Goal: Task Accomplishment & Management: Complete application form

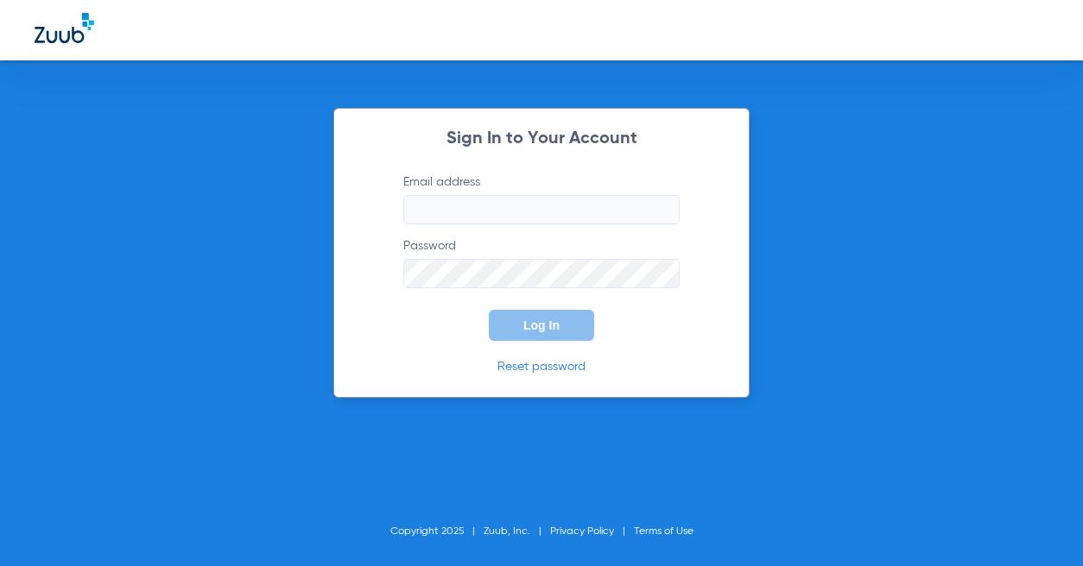
type input "[EMAIL_ADDRESS][DOMAIN_NAME]"
click at [543, 323] on span "Log In" at bounding box center [541, 326] width 36 height 14
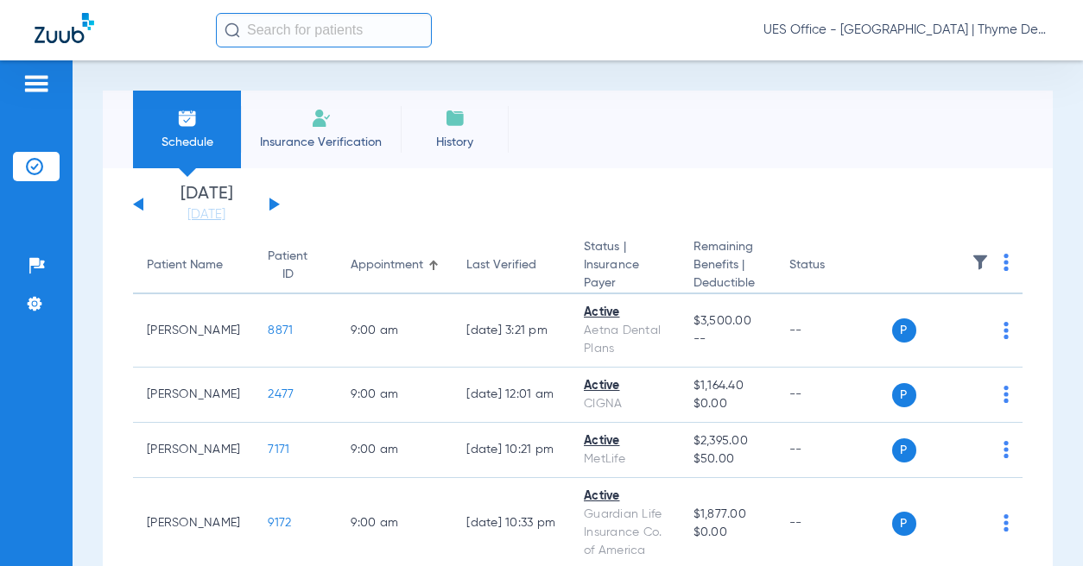
click at [274, 204] on button at bounding box center [274, 204] width 10 height 13
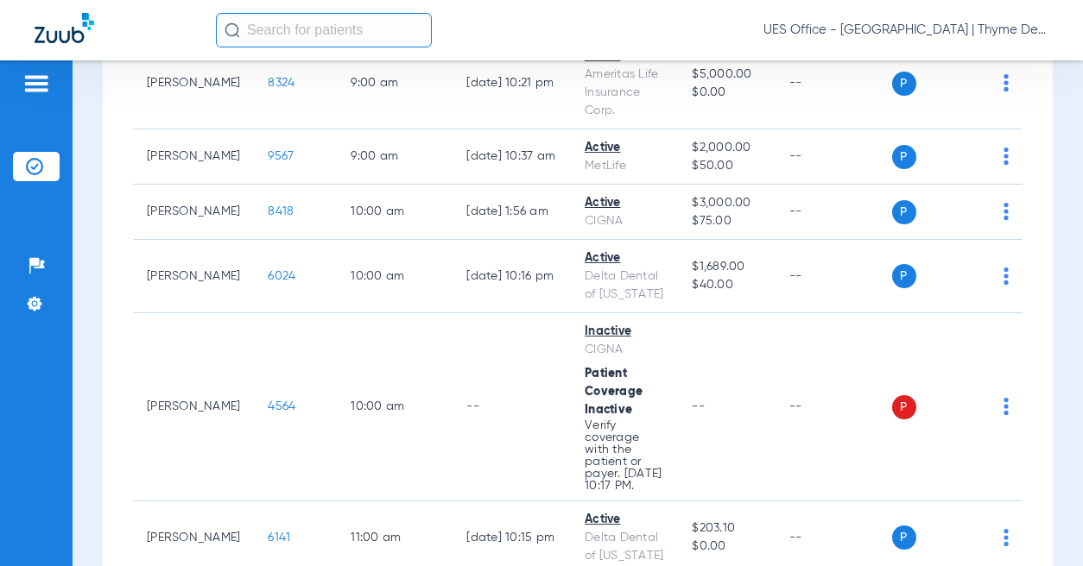
scroll to position [518, 0]
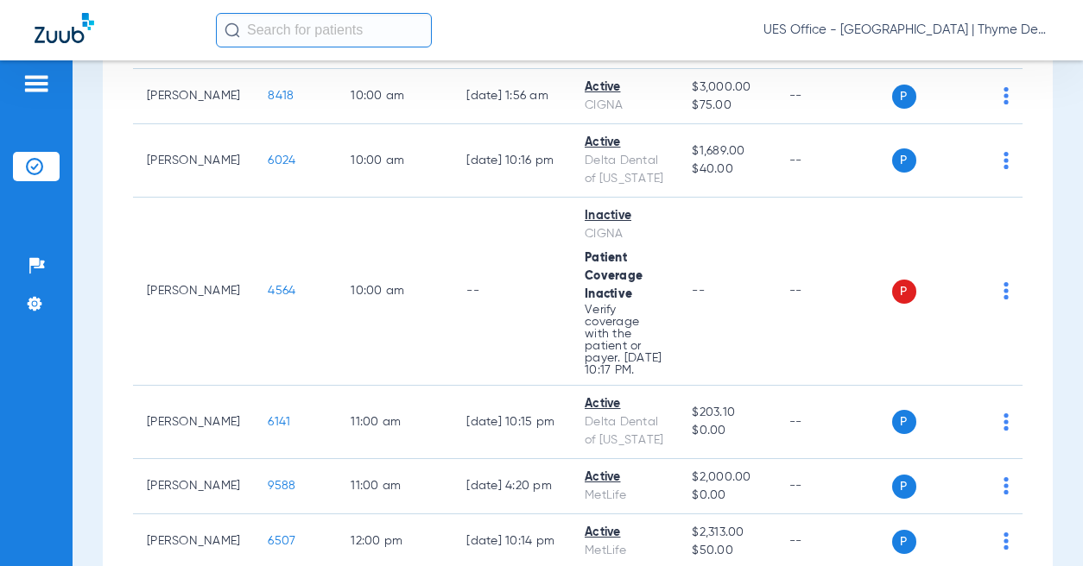
click at [273, 297] on span "4564" at bounding box center [282, 291] width 28 height 12
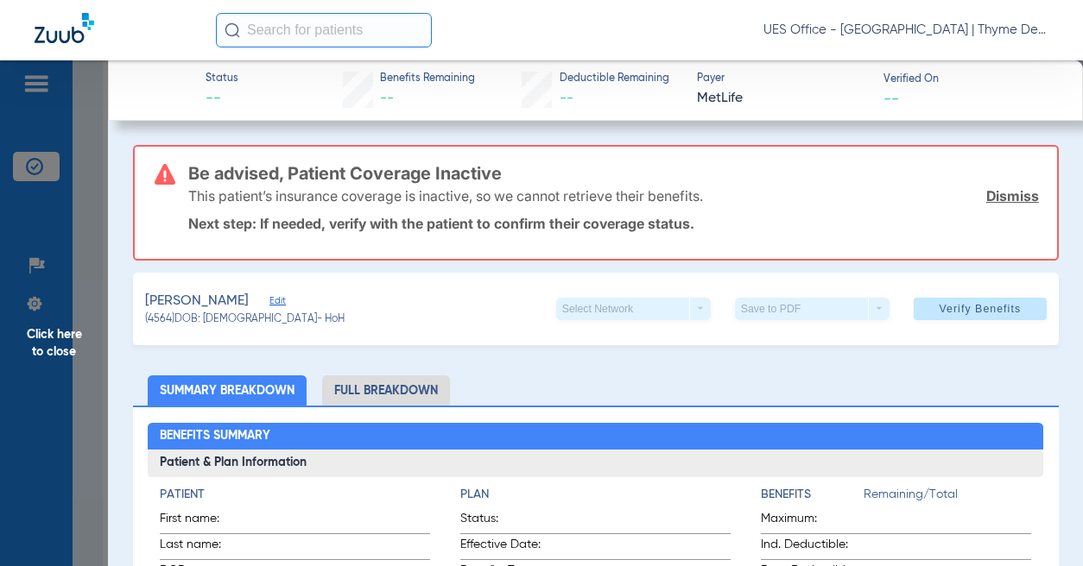
click at [274, 300] on span "Edit" at bounding box center [277, 303] width 16 height 16
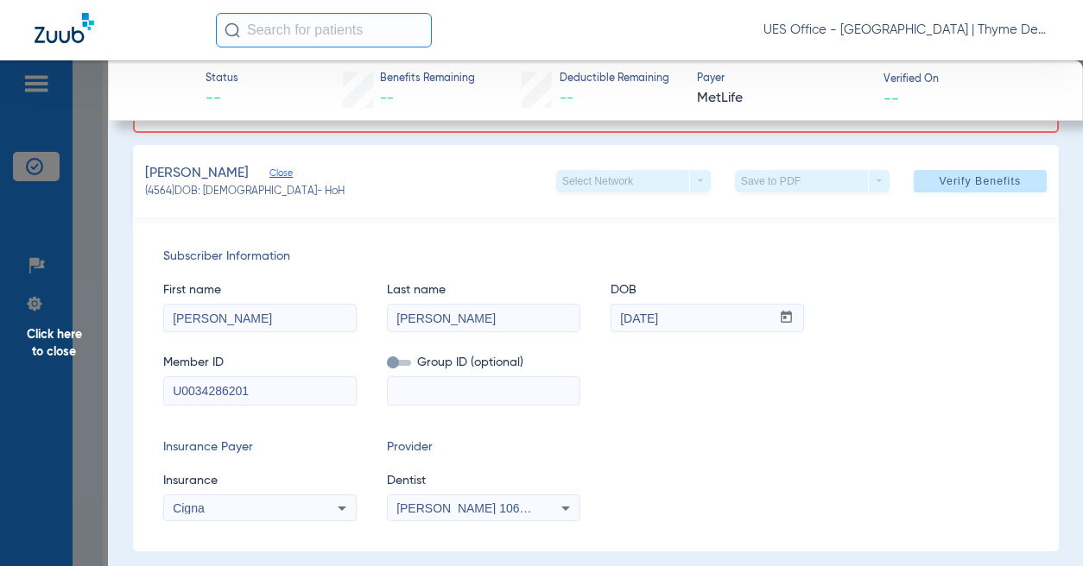
scroll to position [173, 0]
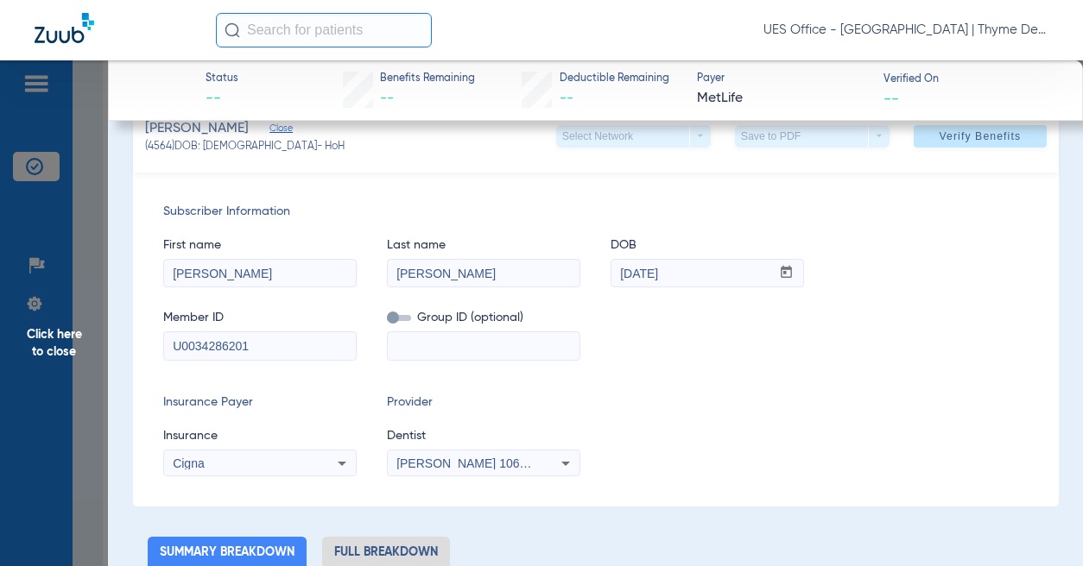
click at [456, 461] on span "[PERSON_NAME] 1063790152" at bounding box center [481, 464] width 170 height 14
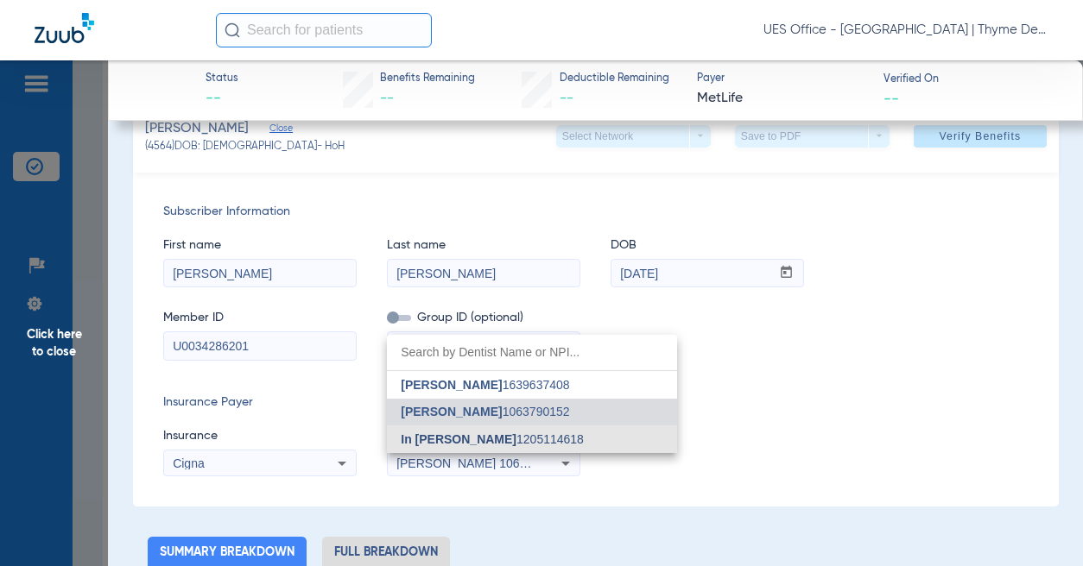
click at [461, 438] on span "In [PERSON_NAME]" at bounding box center [459, 440] width 116 height 14
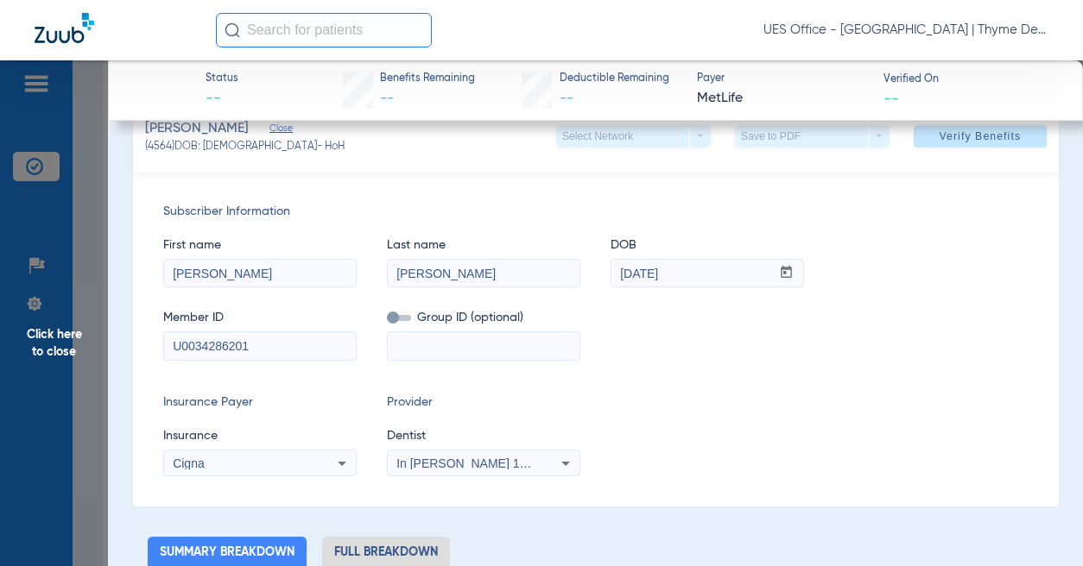
scroll to position [86, 0]
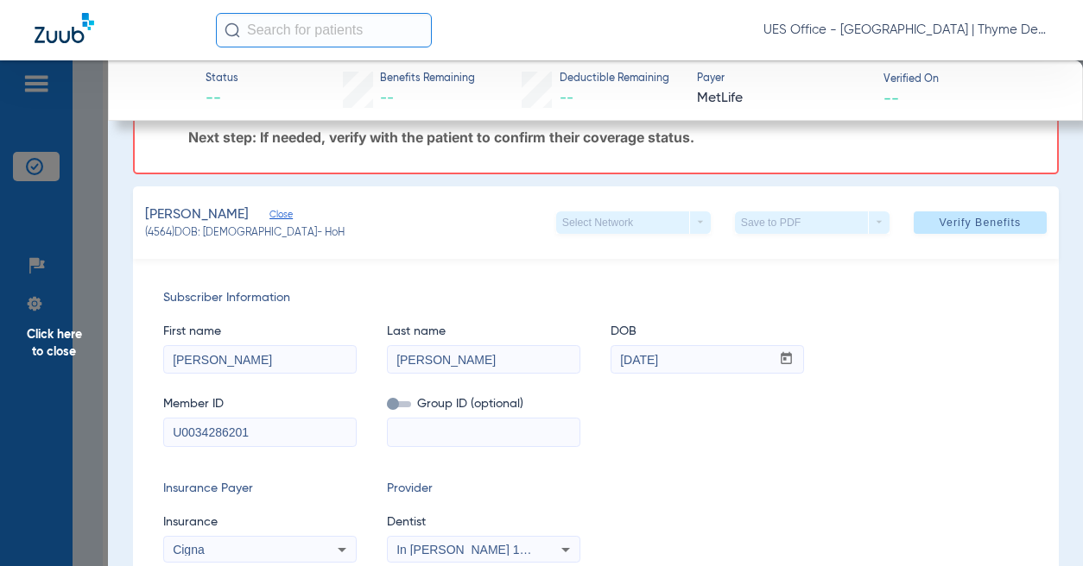
click at [976, 224] on span "Verify Benefits" at bounding box center [979, 223] width 82 height 14
drag, startPoint x: 233, startPoint y: 433, endPoint x: 245, endPoint y: 412, distance: 24.0
click at [234, 431] on input "U0034286201" at bounding box center [260, 433] width 192 height 28
click at [977, 230] on span "Verify Benefits" at bounding box center [979, 223] width 82 height 14
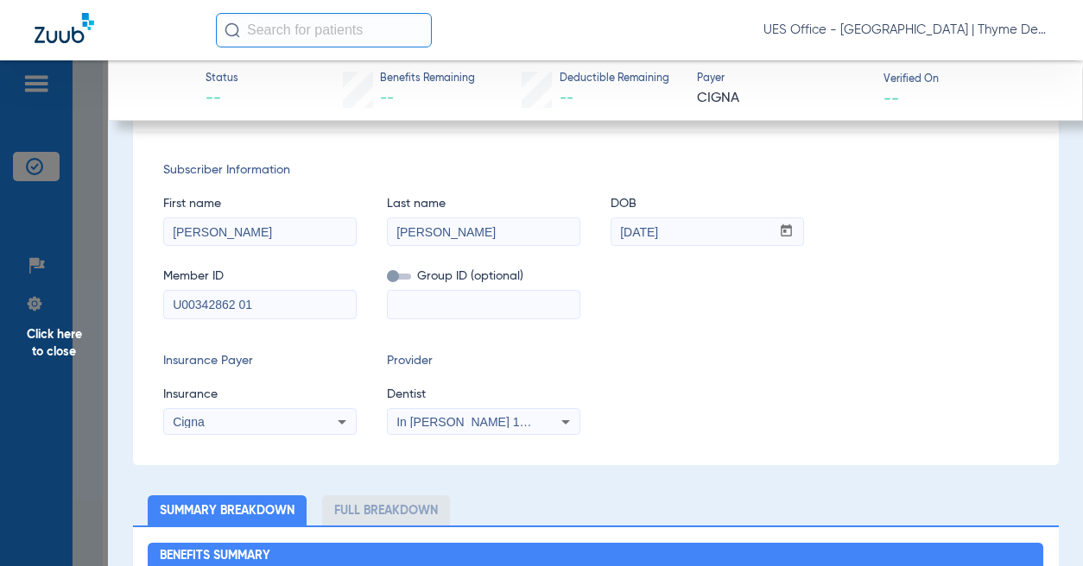
scroll to position [0, 0]
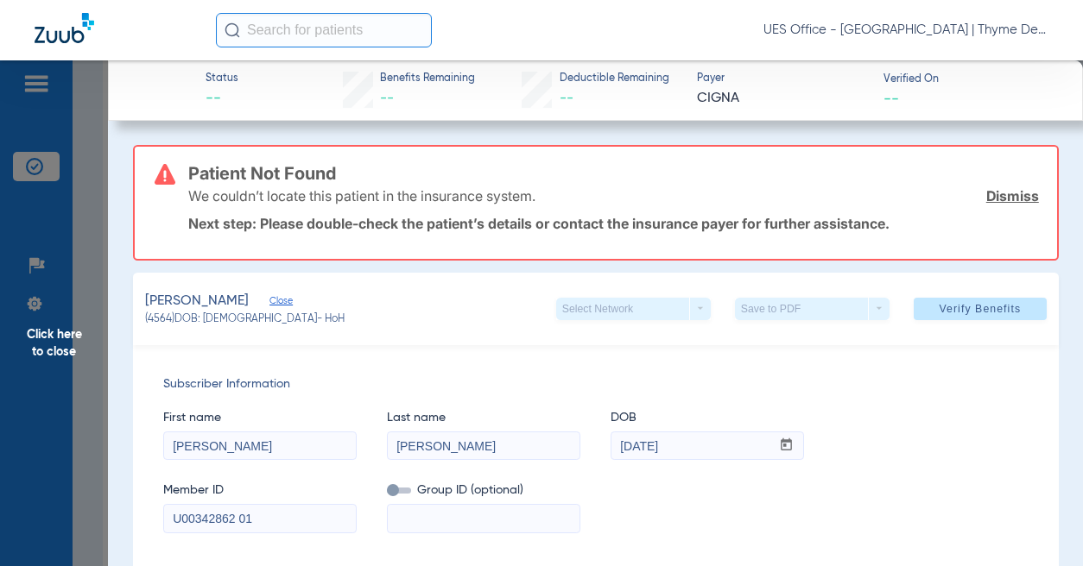
click at [962, 318] on span at bounding box center [979, 308] width 133 height 41
click at [254, 518] on input "U00342862 01" at bounding box center [260, 519] width 192 height 28
paste input "126-86-5199"
click at [217, 519] on input "126-86-5199" at bounding box center [260, 519] width 192 height 28
type input "126865199"
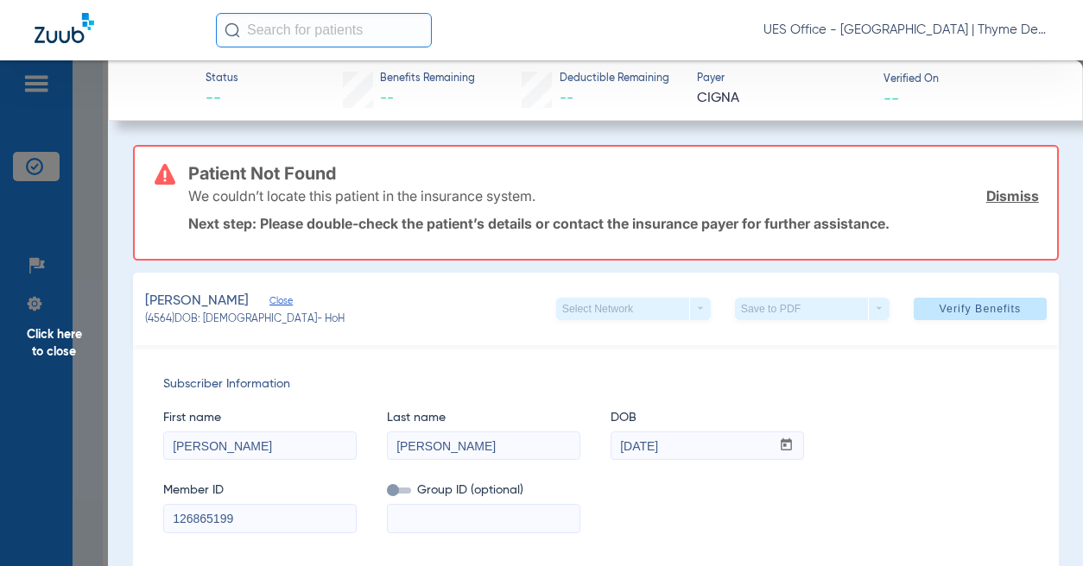
click at [946, 314] on span "Verify Benefits" at bounding box center [979, 309] width 82 height 14
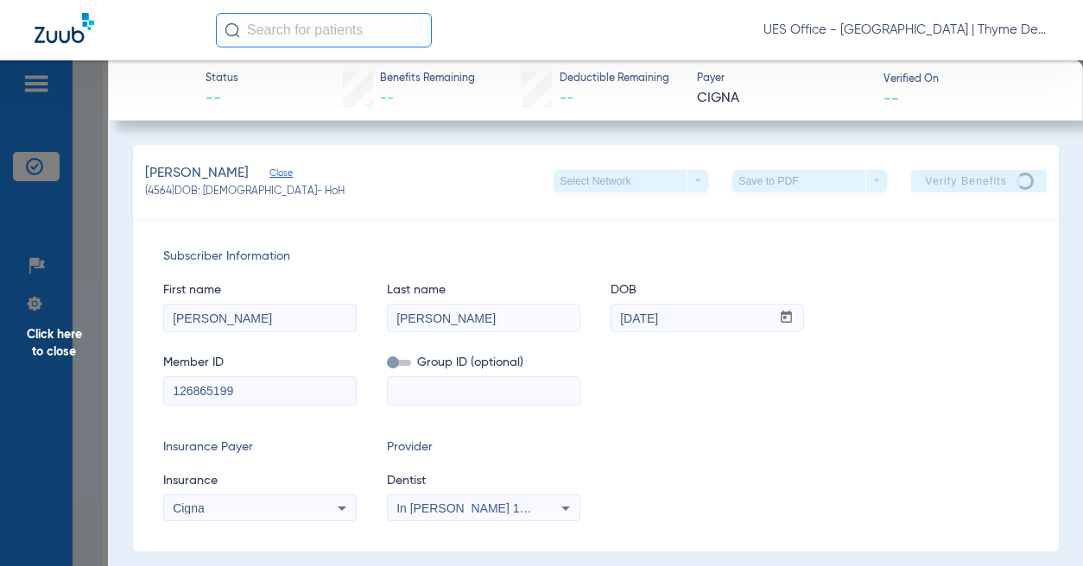
click at [268, 38] on input "text" at bounding box center [324, 30] width 216 height 35
click at [54, 286] on span "Click here to close" at bounding box center [54, 343] width 108 height 566
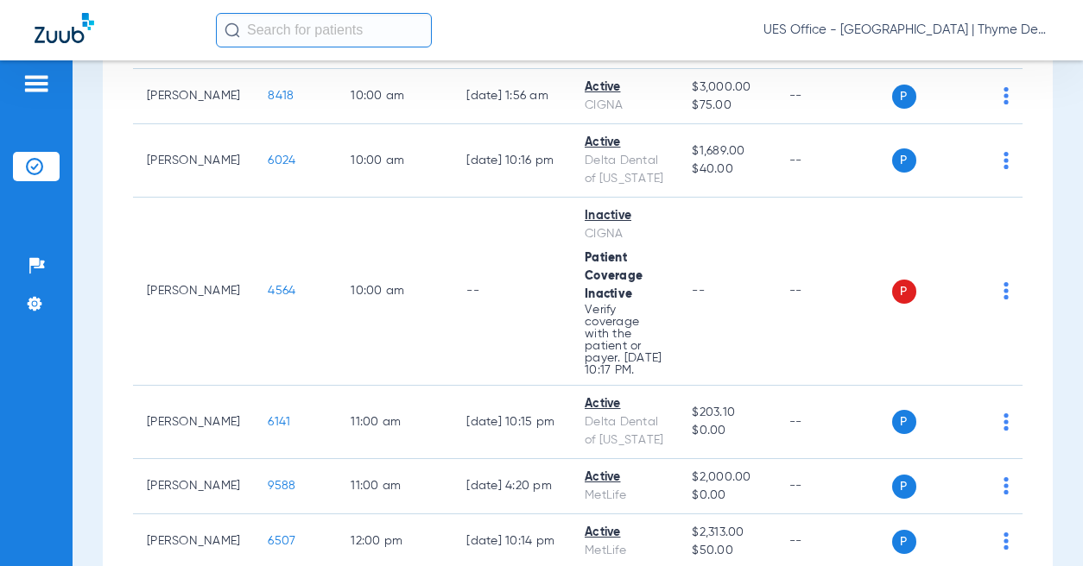
click at [288, 35] on input "text" at bounding box center [324, 30] width 216 height 35
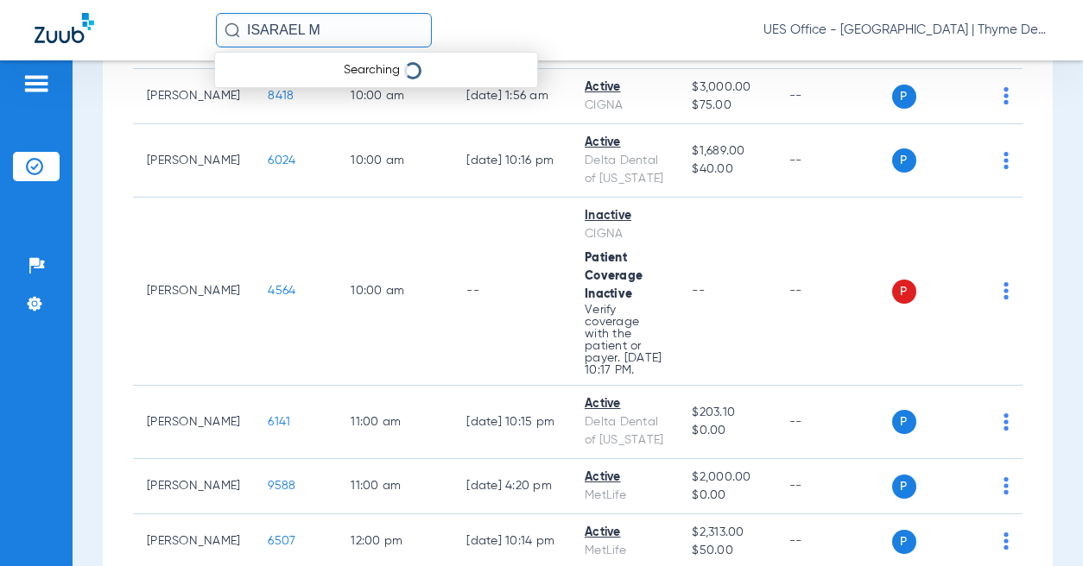
type input "ISARAEL MA"
click at [268, 29] on input "ISARAEL MA" at bounding box center [324, 30] width 216 height 35
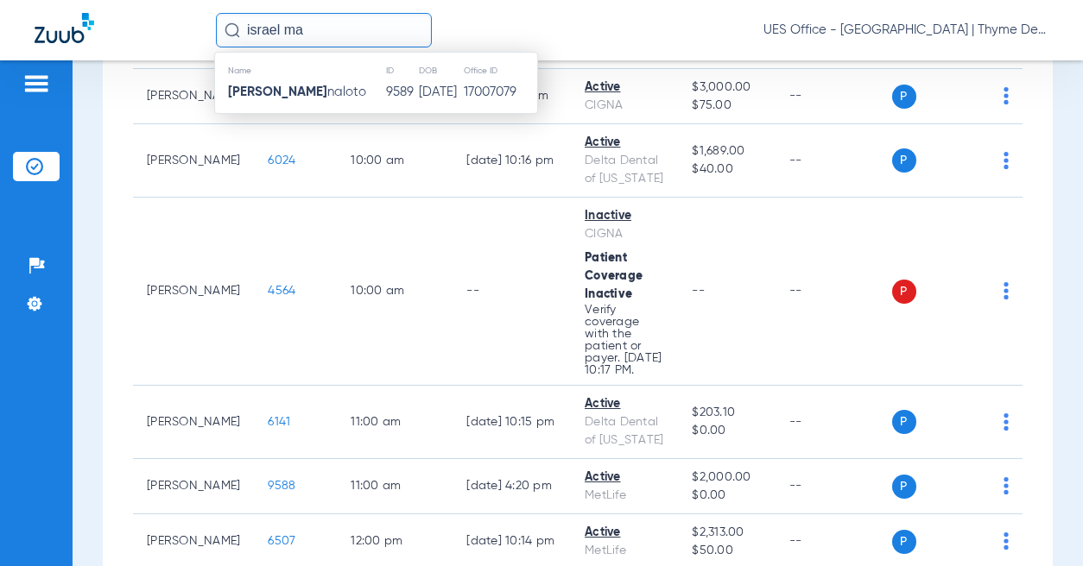
click at [385, 92] on td "9589" at bounding box center [401, 92] width 33 height 24
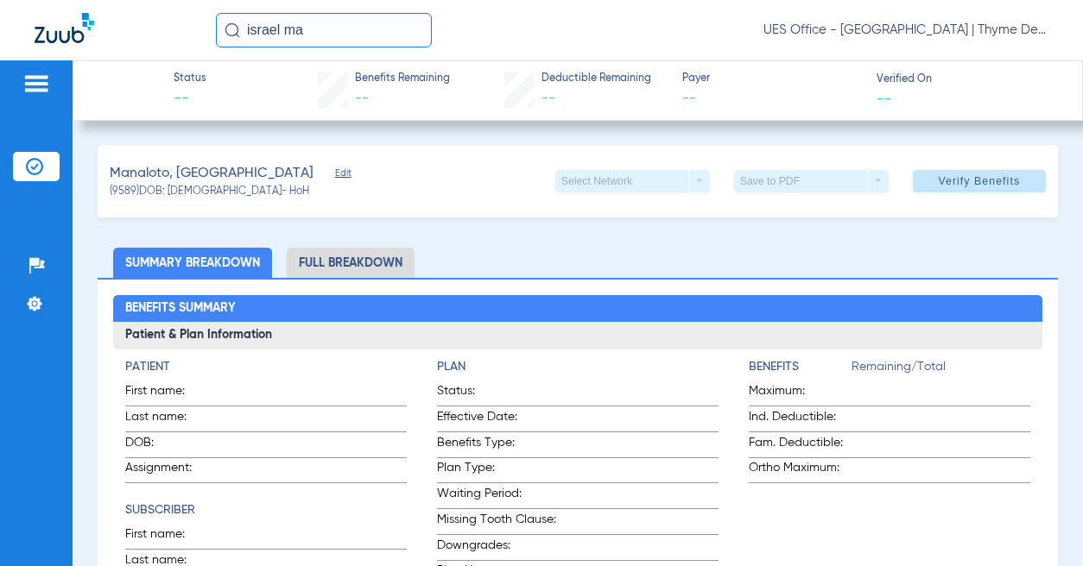
click at [335, 173] on span "Edit" at bounding box center [343, 175] width 16 height 16
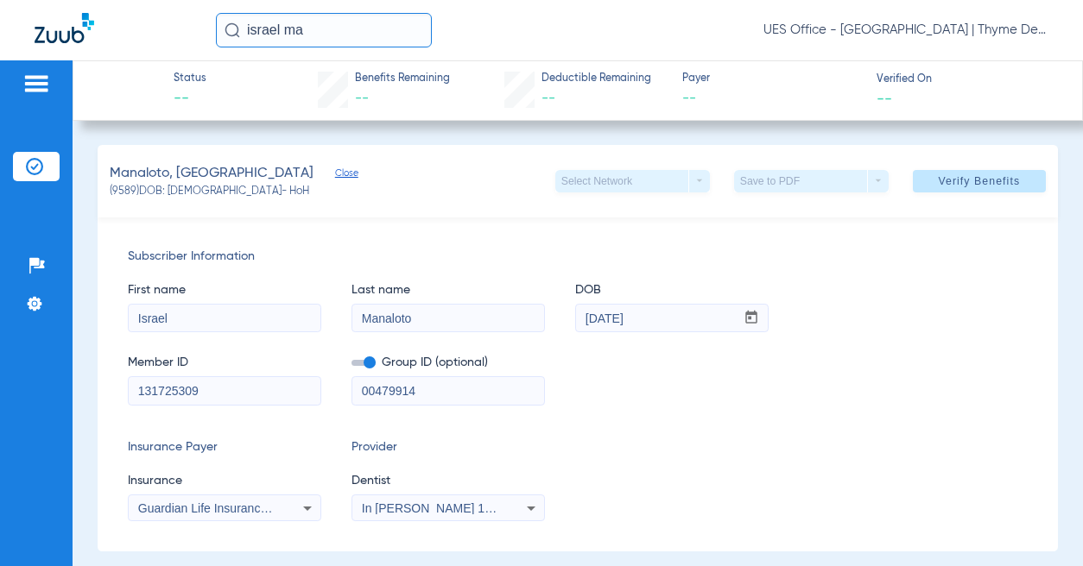
click at [967, 184] on span "Verify Benefits" at bounding box center [979, 181] width 82 height 14
click at [286, 28] on input "israel ma" at bounding box center [324, 30] width 216 height 35
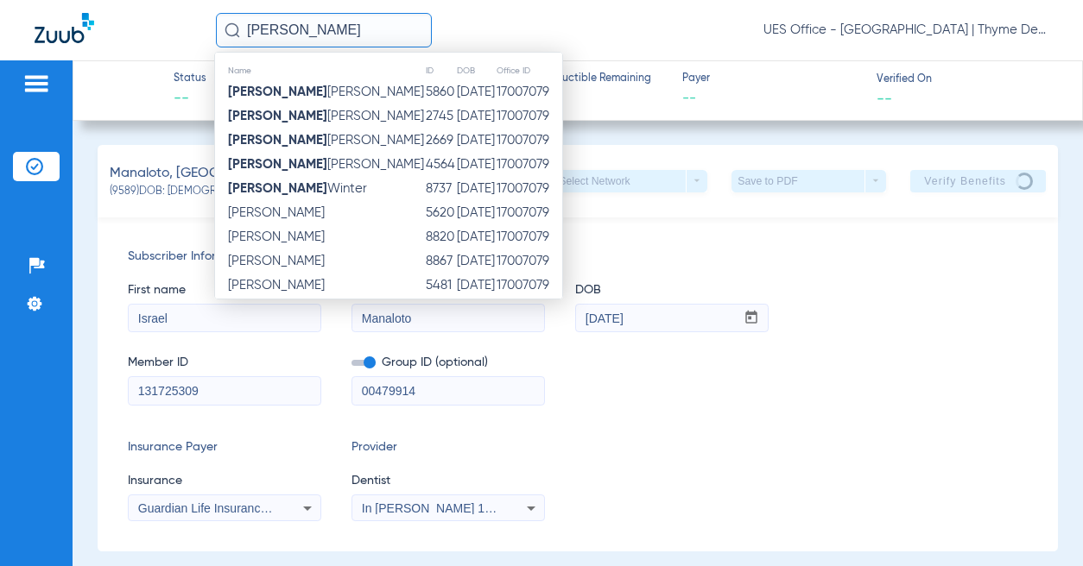
type input "[PERSON_NAME]"
click at [308, 164] on span "[PERSON_NAME]" at bounding box center [326, 164] width 196 height 13
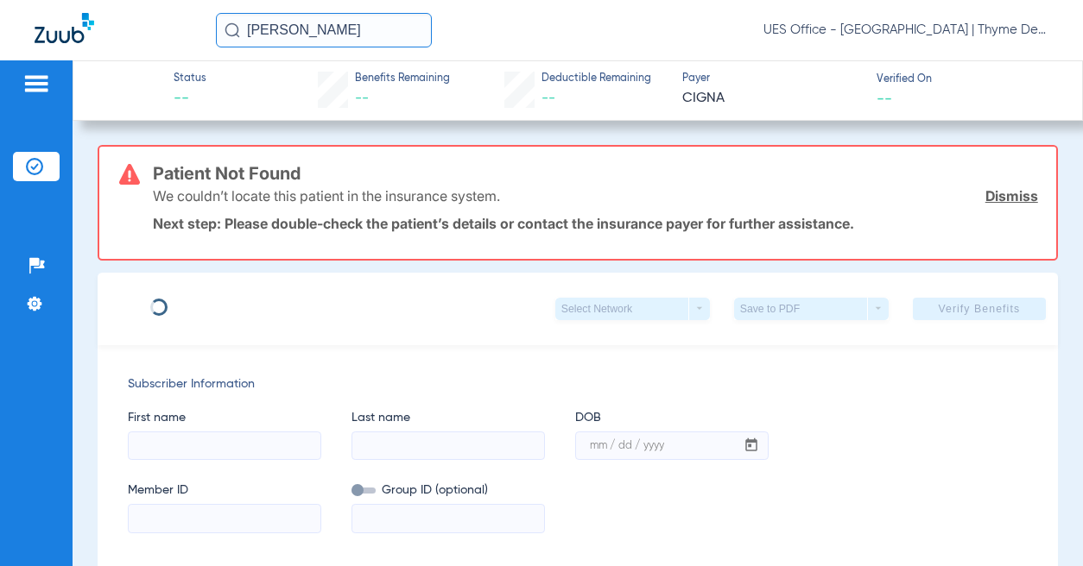
type input "[PERSON_NAME]"
type input "[DATE]"
type input "U0034286201"
type input "2500547"
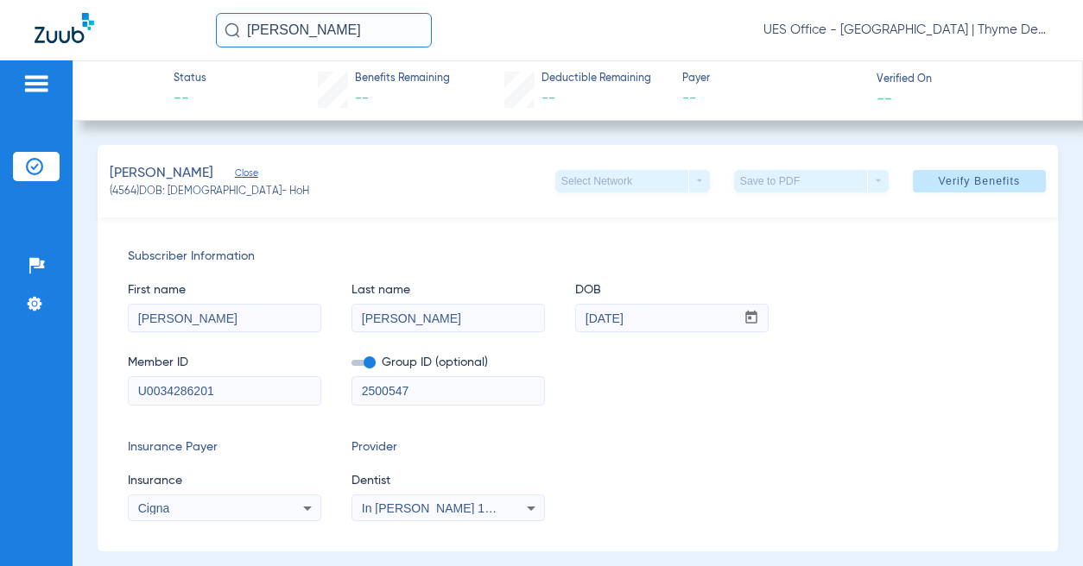
click at [180, 389] on input "U0034286201" at bounding box center [225, 391] width 192 height 28
paste input "126-86-5199"
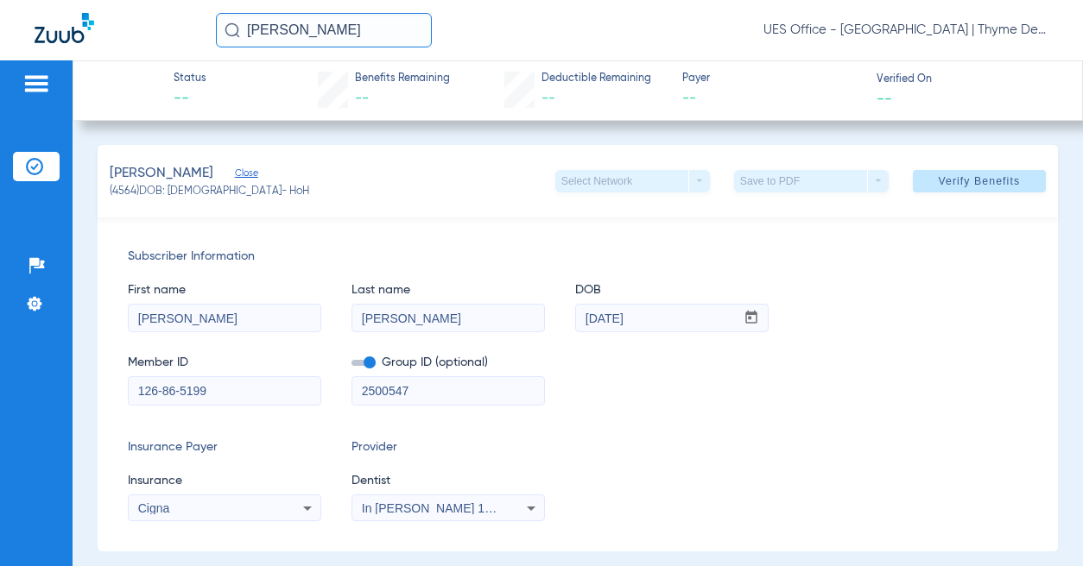
click at [163, 389] on input "126-86-5199" at bounding box center [225, 391] width 192 height 28
click at [940, 178] on span "Verify Benefits" at bounding box center [979, 181] width 82 height 14
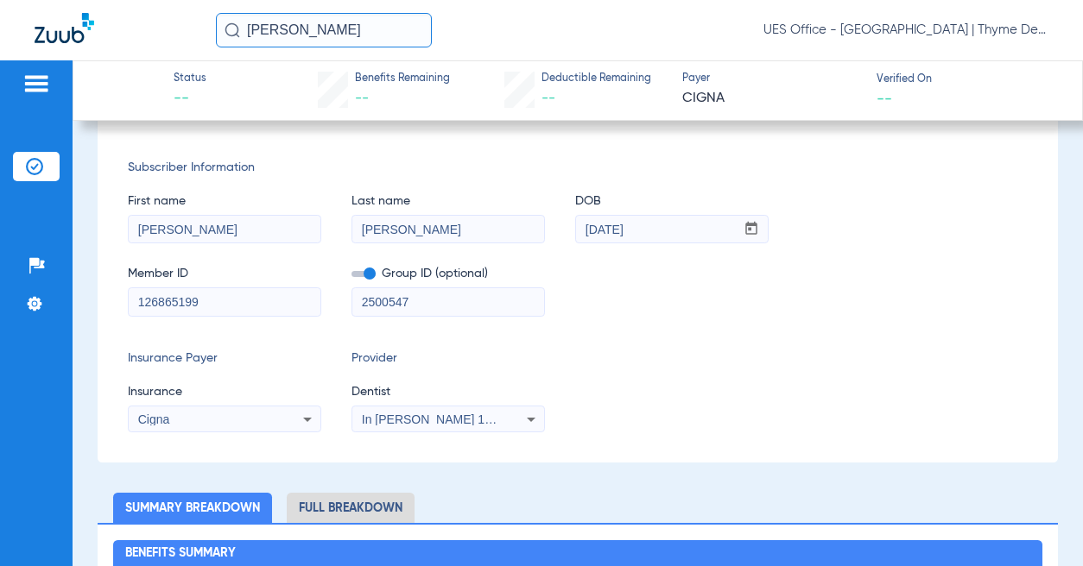
scroll to position [259, 0]
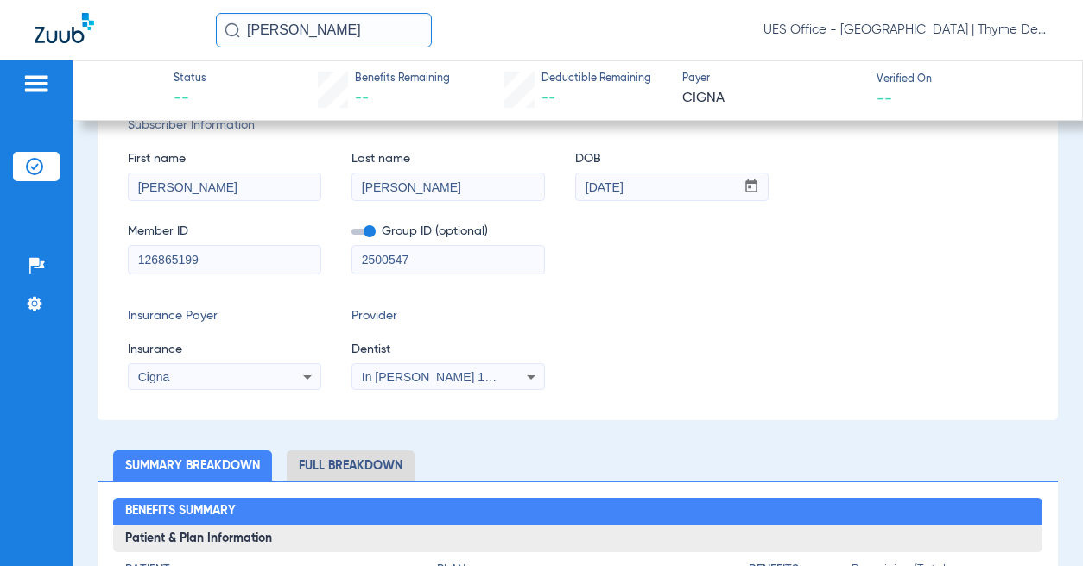
click at [178, 256] on input "126865199" at bounding box center [225, 260] width 192 height 28
paste input "U00342862"
type input "U0034286201"
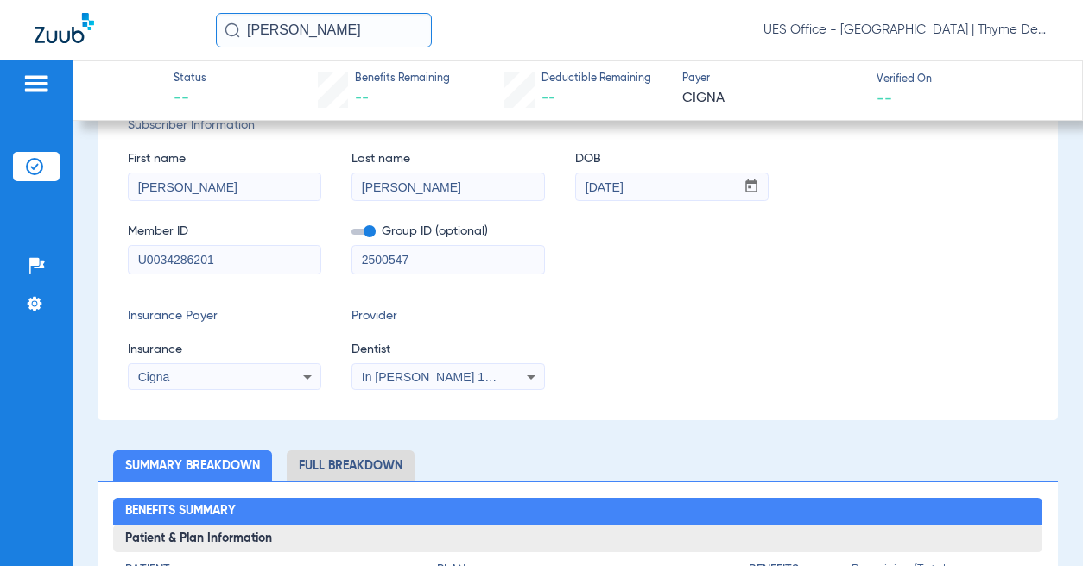
click at [616, 186] on input "[DATE]" at bounding box center [655, 188] width 159 height 28
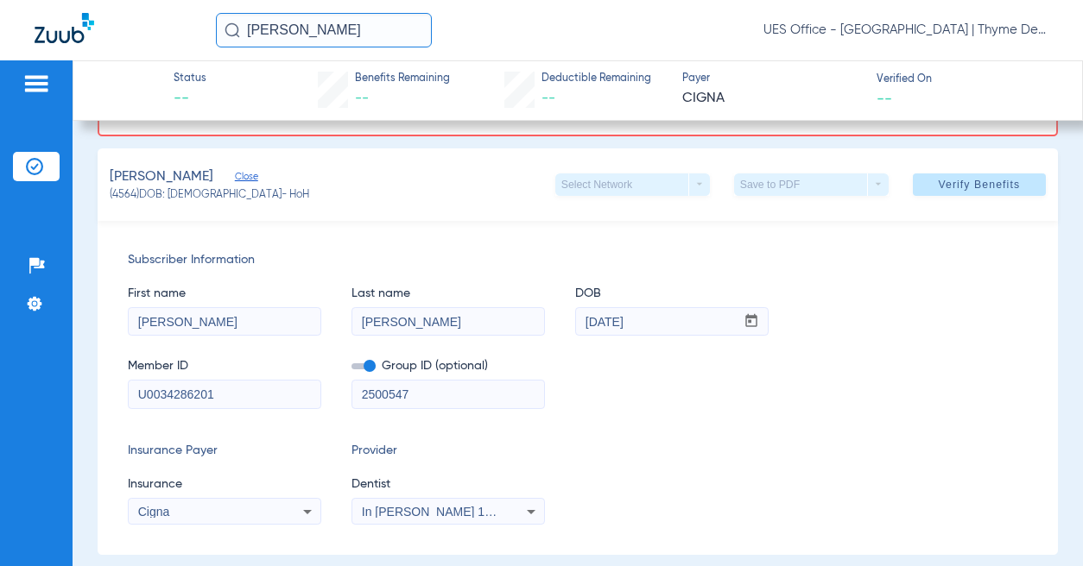
scroll to position [86, 0]
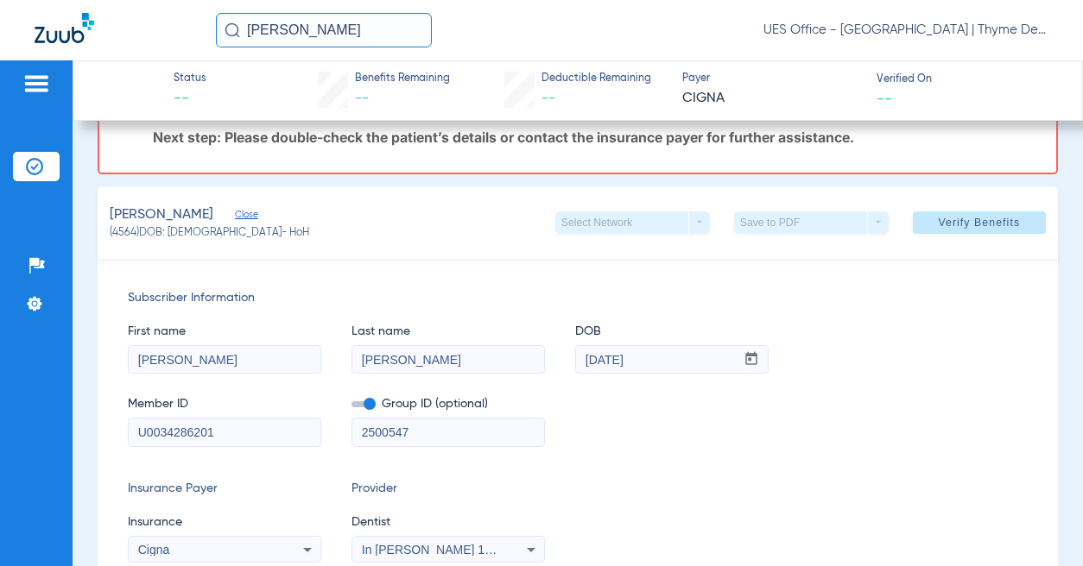
type input "[DATE]"
drag, startPoint x: 944, startPoint y: 224, endPoint x: 981, endPoint y: 247, distance: 43.8
click at [945, 224] on span "Verify Benefits" at bounding box center [979, 223] width 82 height 14
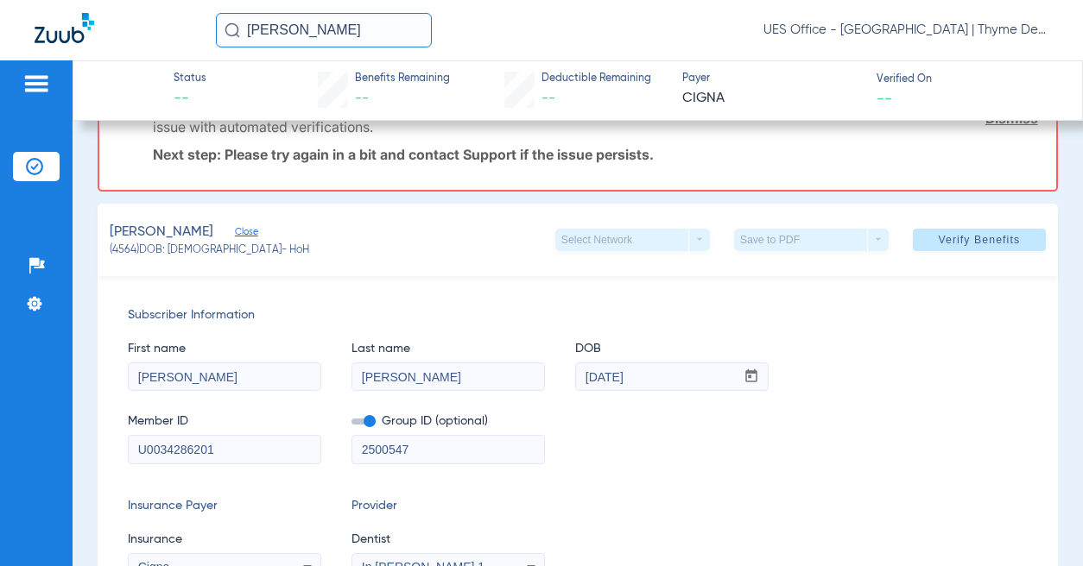
click at [199, 446] on input "U0034286201" at bounding box center [225, 450] width 192 height 28
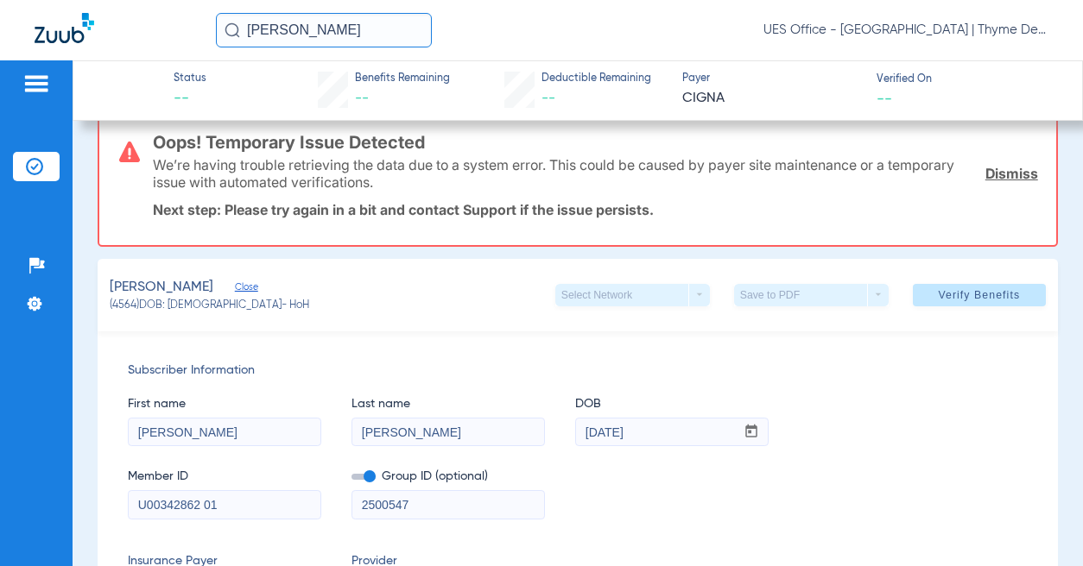
scroll to position [0, 0]
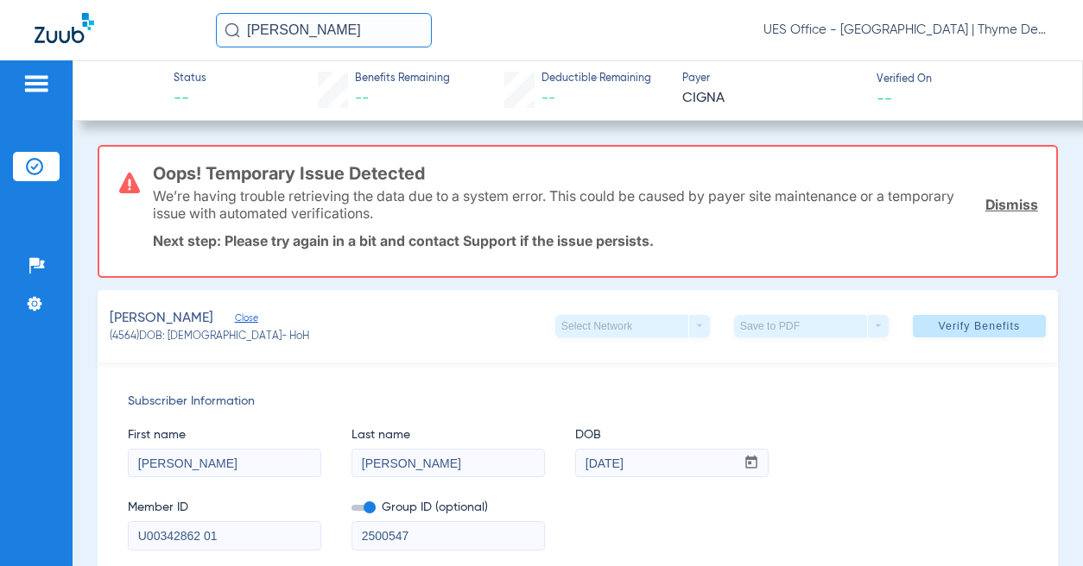
type input "U00342862 01"
click at [952, 338] on span at bounding box center [979, 326] width 133 height 41
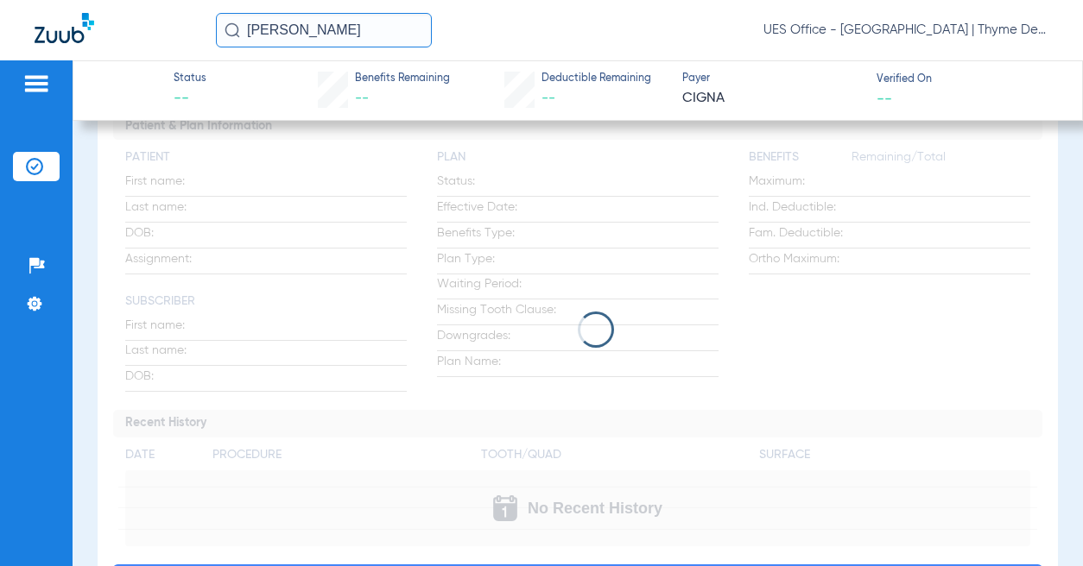
scroll to position [604, 0]
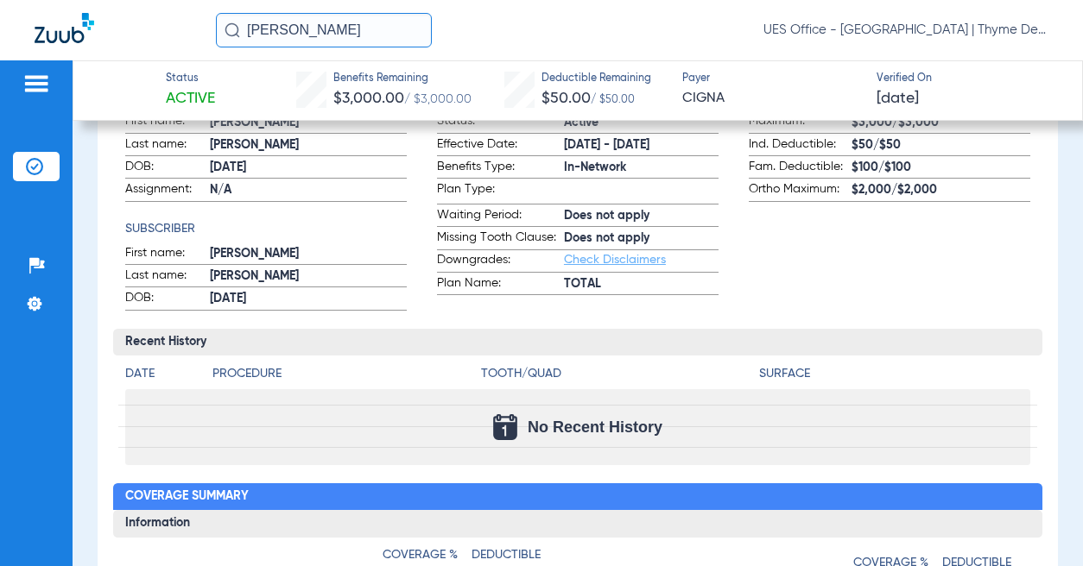
click at [798, 289] on app-benefits-information "Benefits Remaining/Total Maximum: $3,000/$3,000 Ind. Deductible: $50/$50 Fam. D…" at bounding box center [889, 199] width 281 height 222
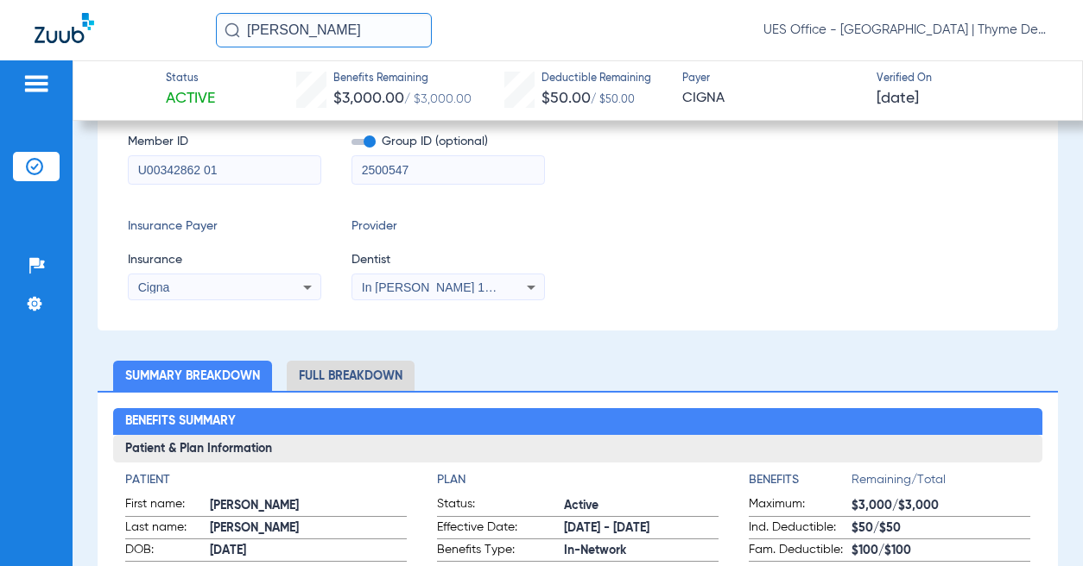
scroll to position [0, 0]
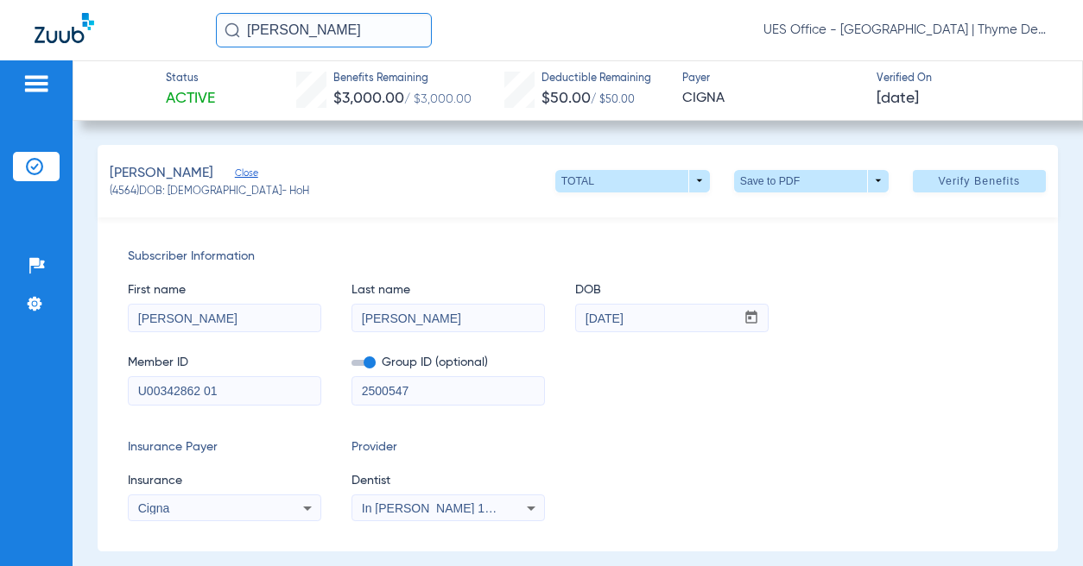
click at [868, 184] on span at bounding box center [811, 181] width 155 height 22
click at [791, 212] on span "Save to PDF" at bounding box center [804, 215] width 68 height 12
